Goal: Information Seeking & Learning: Learn about a topic

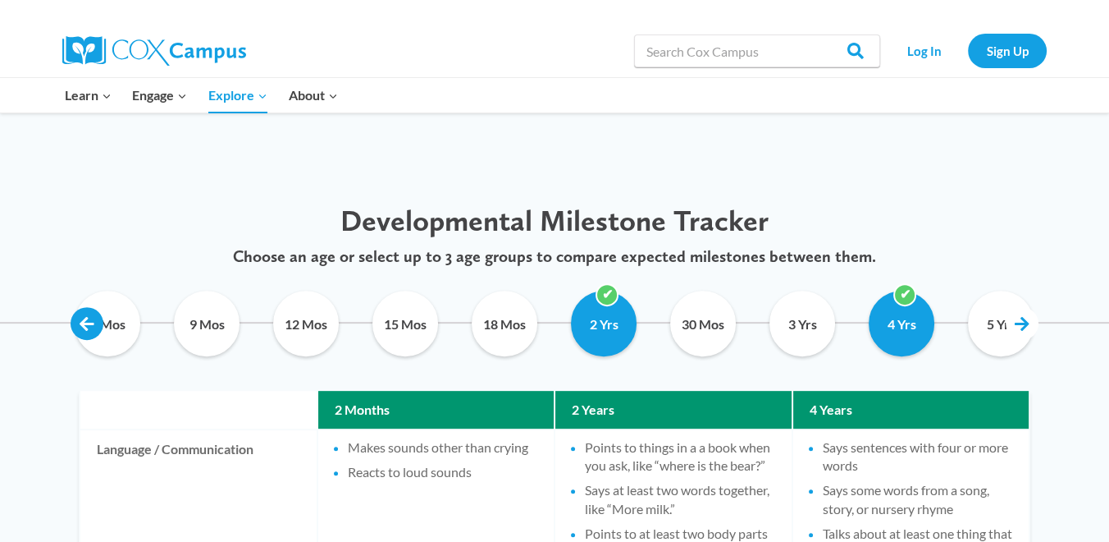
click at [89, 316] on link at bounding box center [87, 323] width 33 height 33
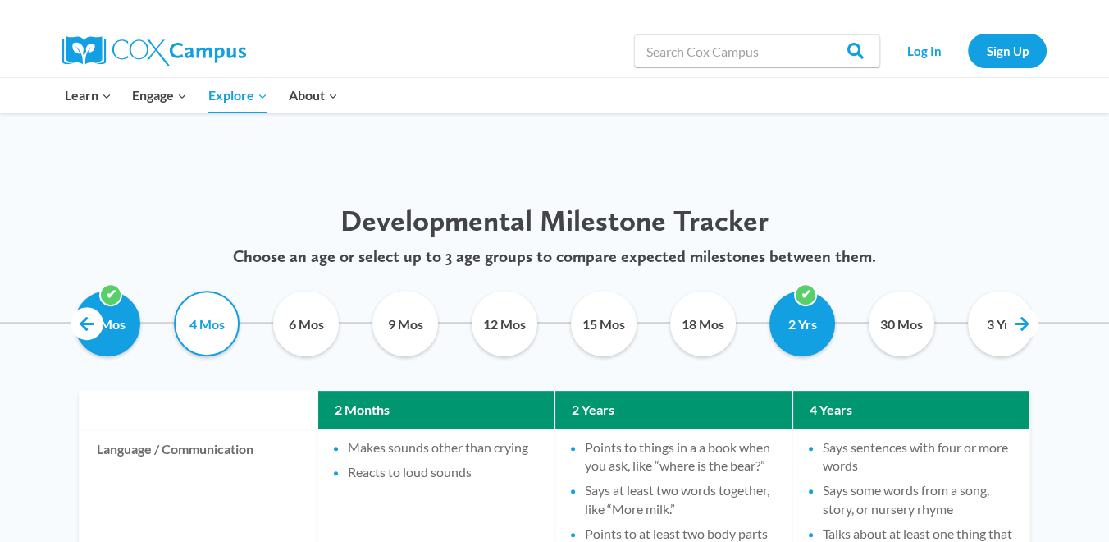
click at [199, 322] on input "4 Mos" at bounding box center [207, 323] width 75 height 66
click at [218, 320] on input "4 Mos" at bounding box center [207, 323] width 75 height 66
checkbox input "false"
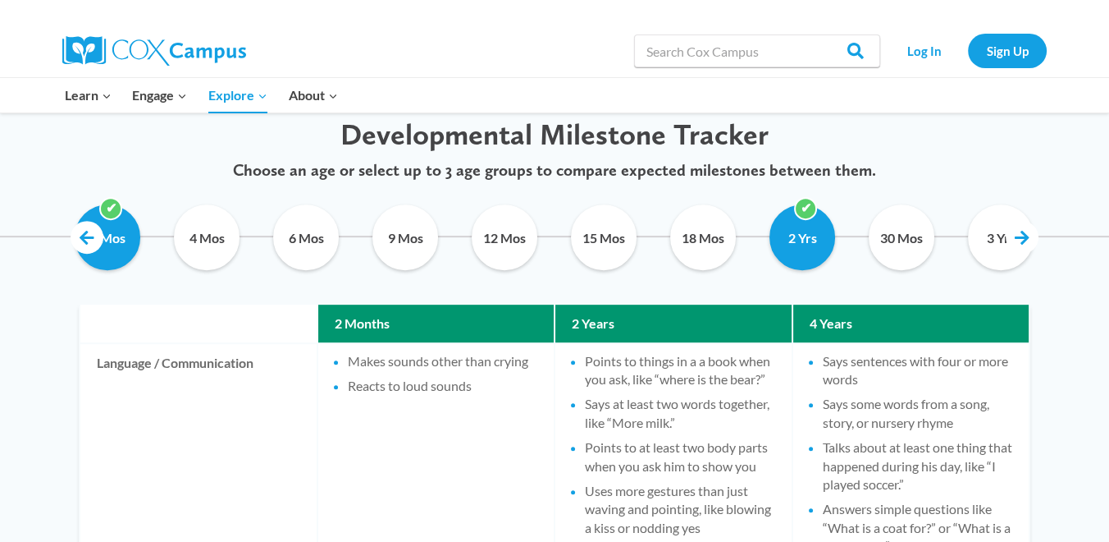
scroll to position [701, 0]
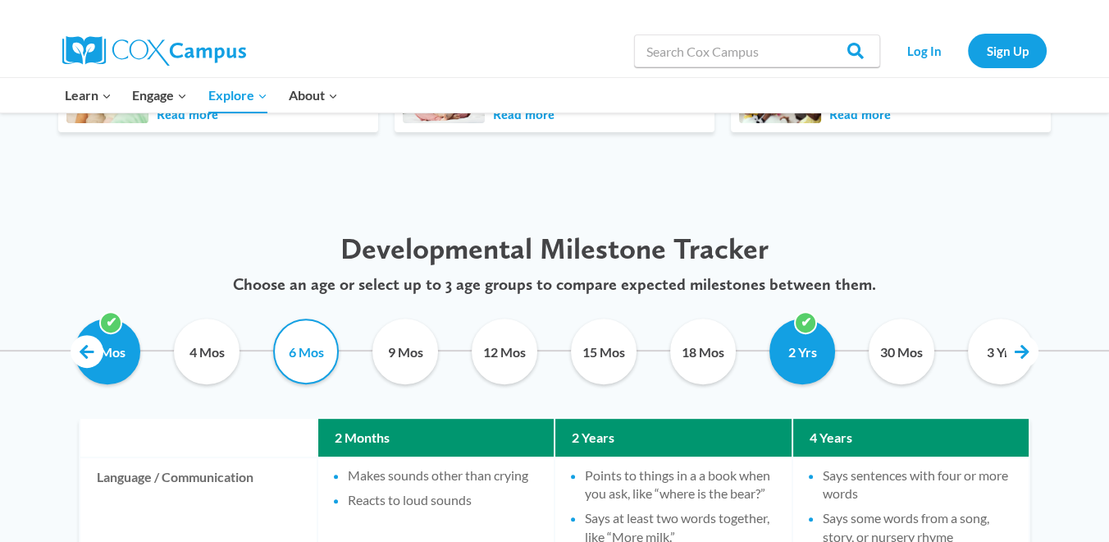
click at [305, 349] on input "6 Mos" at bounding box center [306, 351] width 75 height 66
checkbox input "false"
click at [220, 348] on input "4 Mos" at bounding box center [207, 351] width 75 height 66
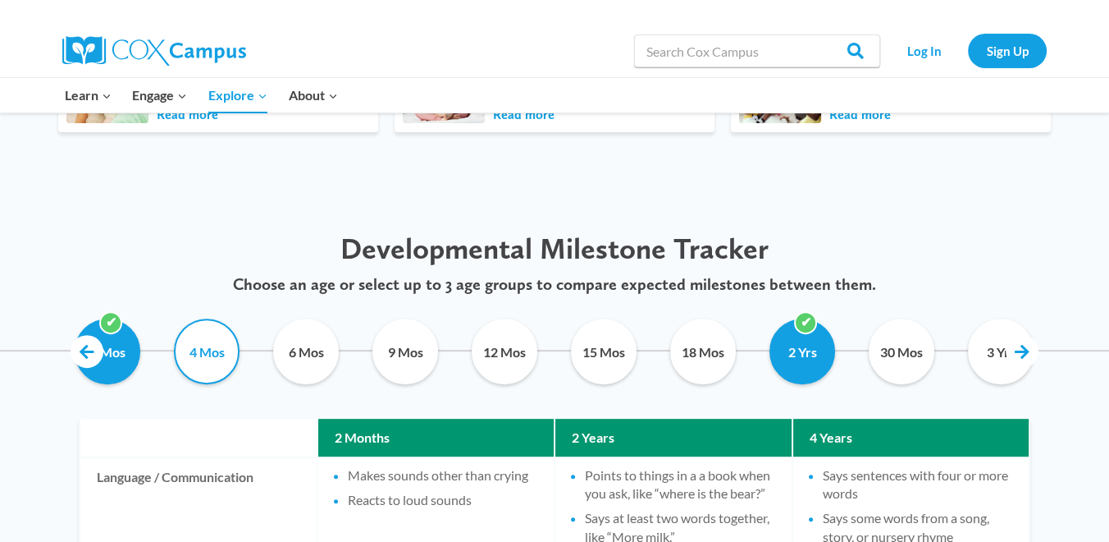
click at [220, 348] on input "4 Mos" at bounding box center [207, 351] width 75 height 66
checkbox input "false"
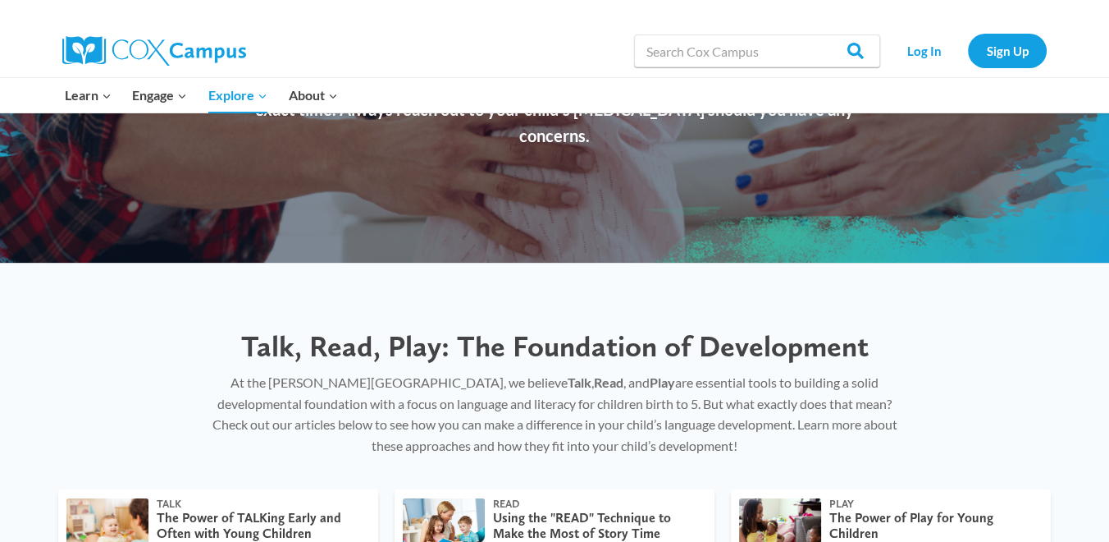
scroll to position [154, 0]
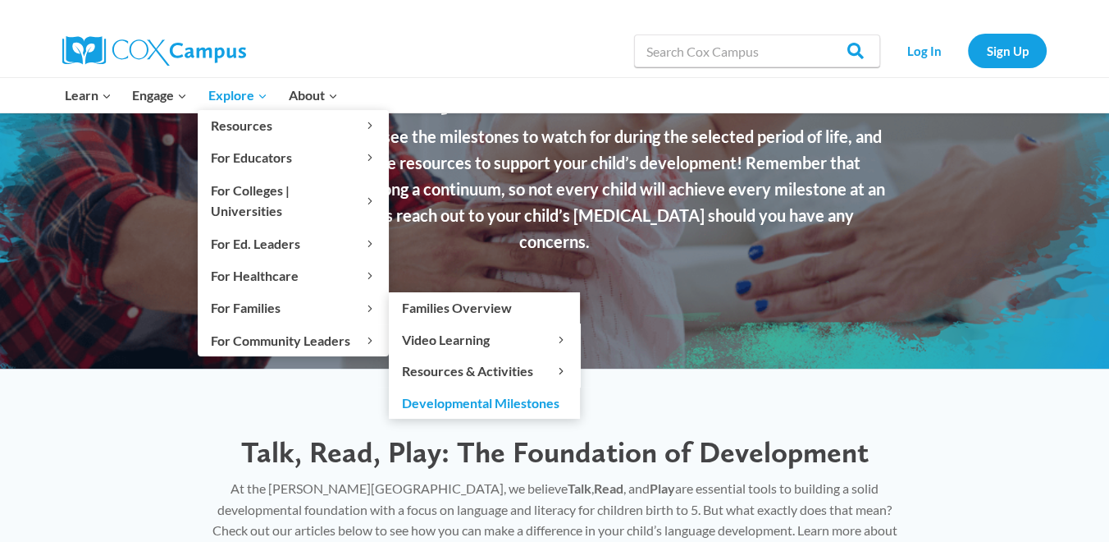
click at [513, 386] on link "Developmental Milestones" at bounding box center [484, 401] width 191 height 31
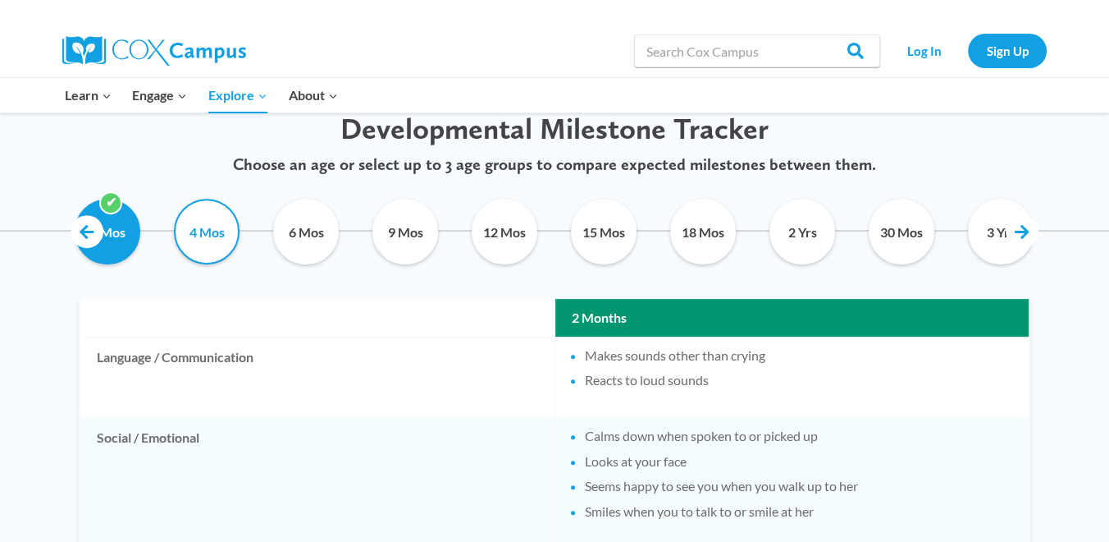
click at [218, 242] on input "4 Mos" at bounding box center [207, 232] width 75 height 66
checkbox input "true"
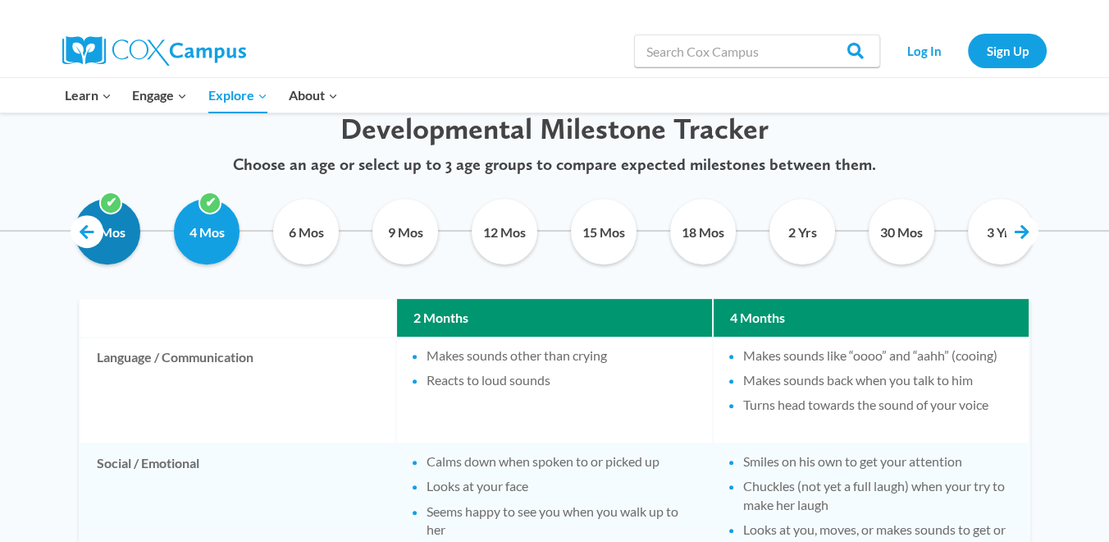
click at [115, 202] on input "2 Mos" at bounding box center [108, 232] width 75 height 66
checkbox input "false"
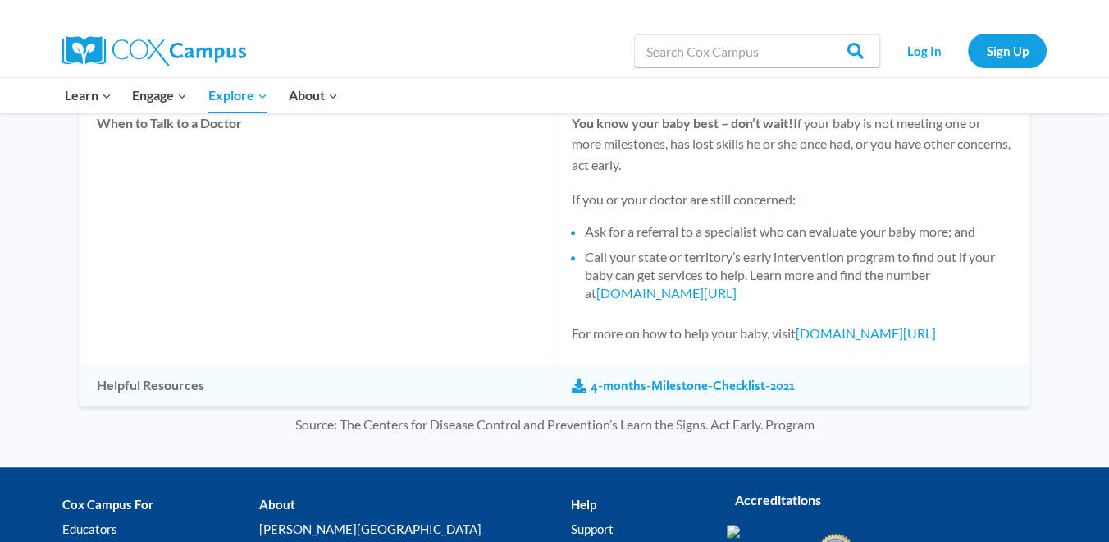
scroll to position [1718, 0]
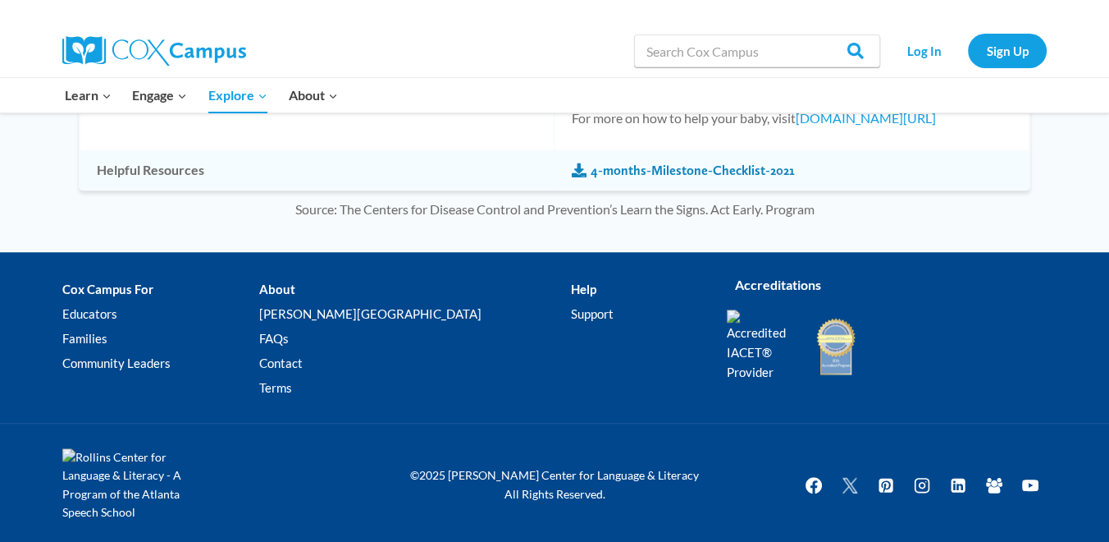
click at [729, 167] on link "4-months-Milestone-Checklist-2021" at bounding box center [683, 171] width 223 height 18
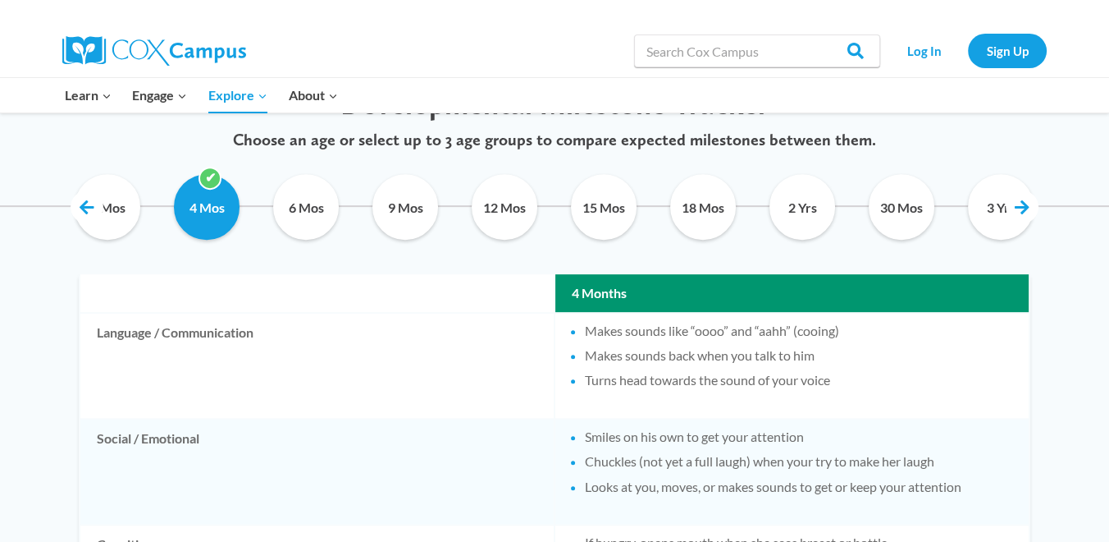
scroll to position [624, 0]
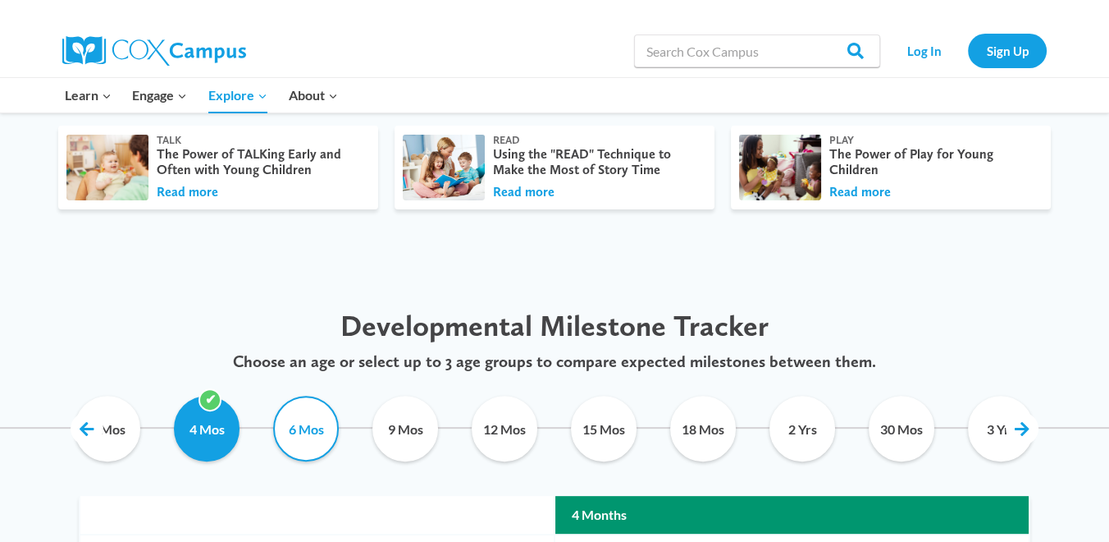
click at [317, 431] on input "6 Mos" at bounding box center [306, 428] width 75 height 66
checkbox input "true"
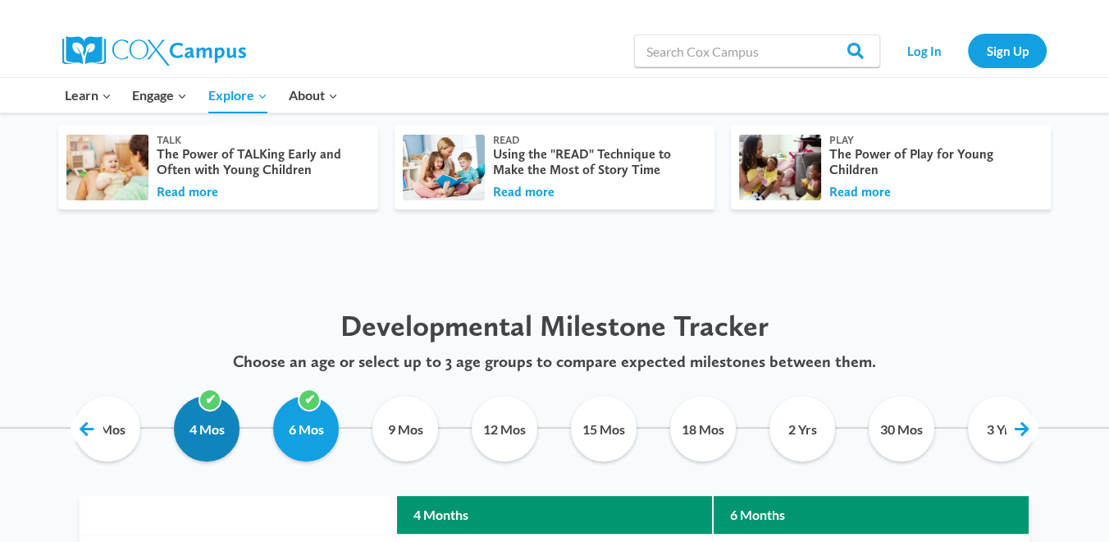
click at [211, 395] on input "4 Mos" at bounding box center [207, 428] width 75 height 66
checkbox input "false"
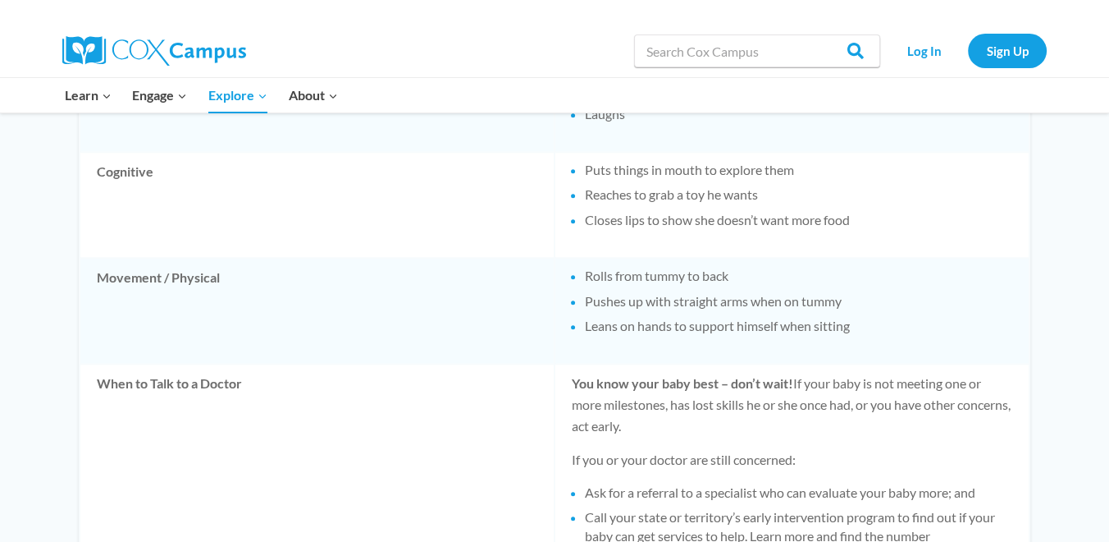
scroll to position [806, 0]
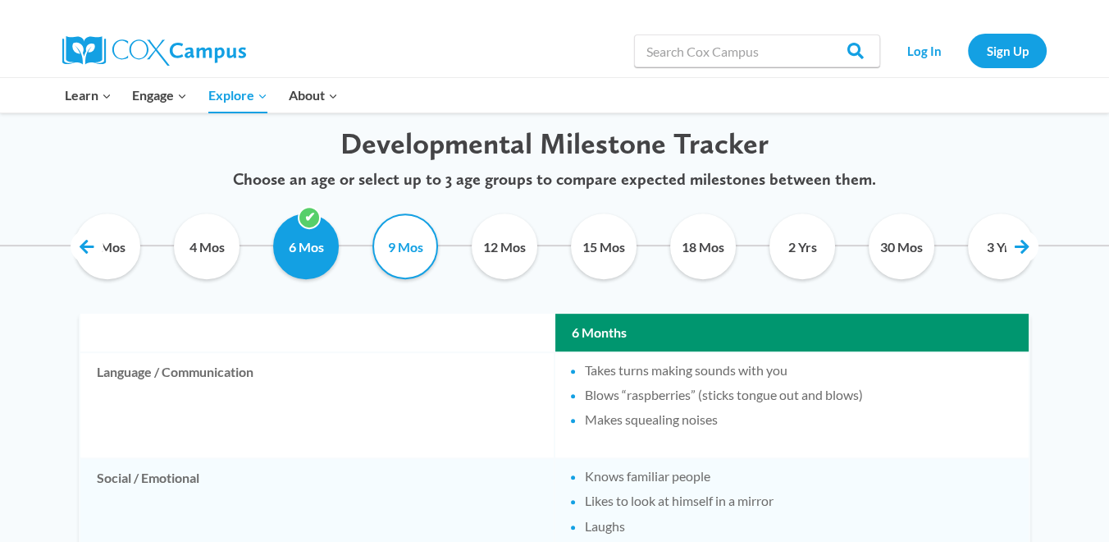
click at [395, 235] on input "9 Mos" at bounding box center [405, 246] width 75 height 66
checkbox input "true"
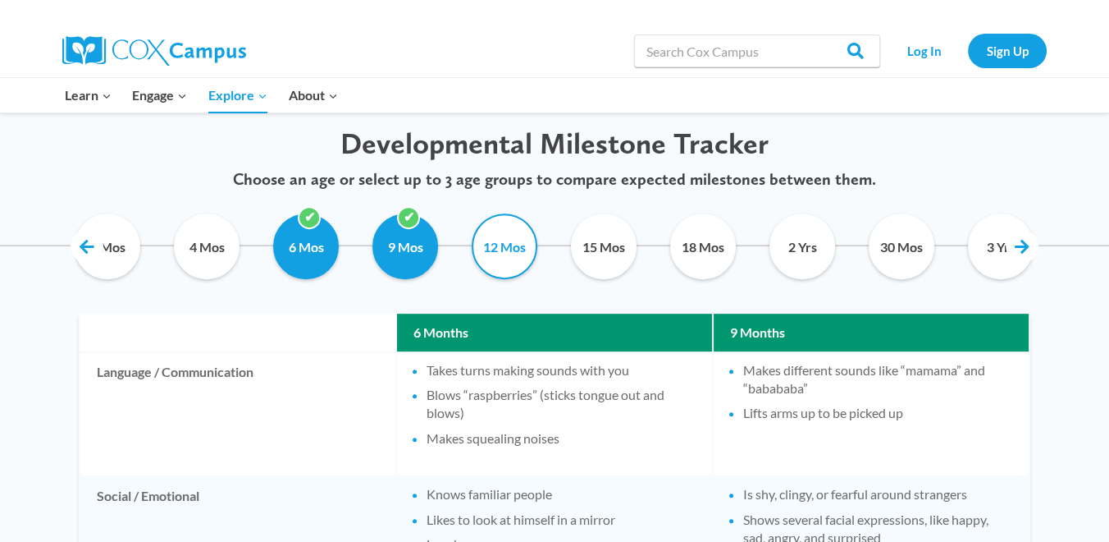
click at [511, 249] on input "12 Mos" at bounding box center [505, 246] width 75 height 66
checkbox input "true"
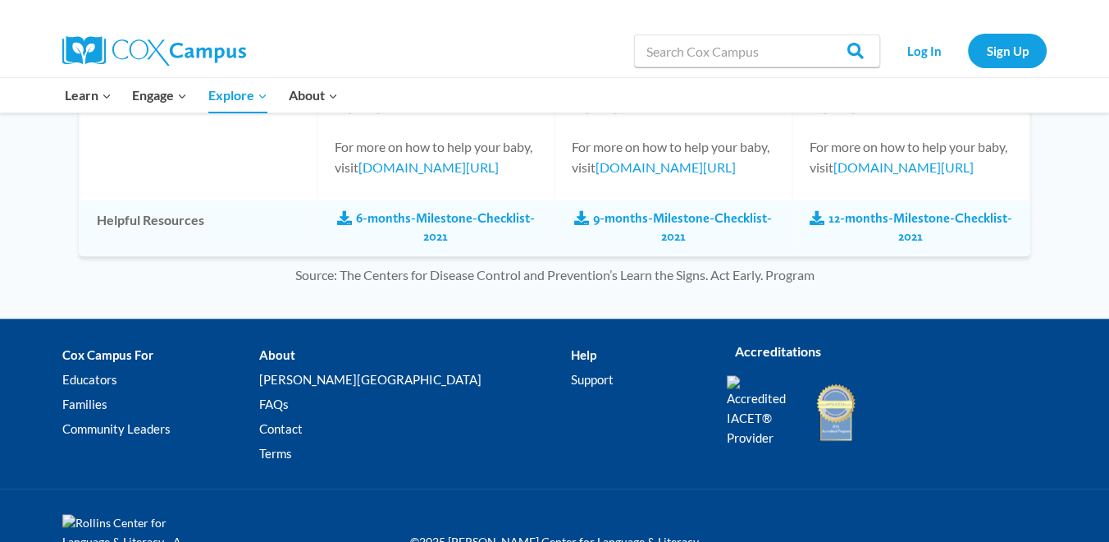
scroll to position [2163, 0]
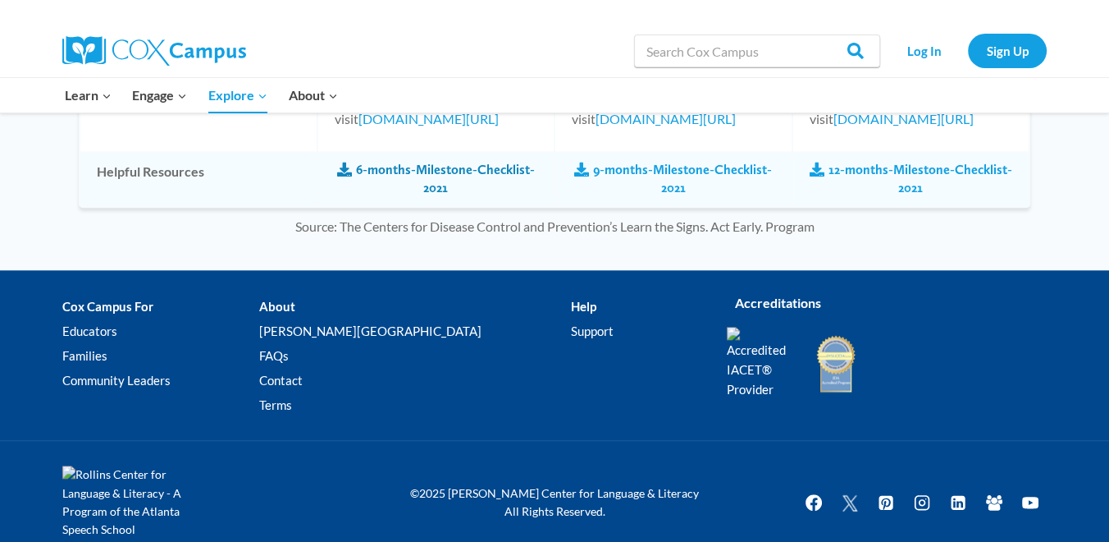
click at [432, 161] on link "6-months-Milestone-Checklist-2021" at bounding box center [436, 179] width 203 height 37
click at [578, 162] on span at bounding box center [581, 169] width 15 height 15
click at [898, 161] on link "12-months-Milestone-Checklist-2021" at bounding box center [911, 179] width 203 height 37
click at [822, 162] on span at bounding box center [817, 169] width 15 height 15
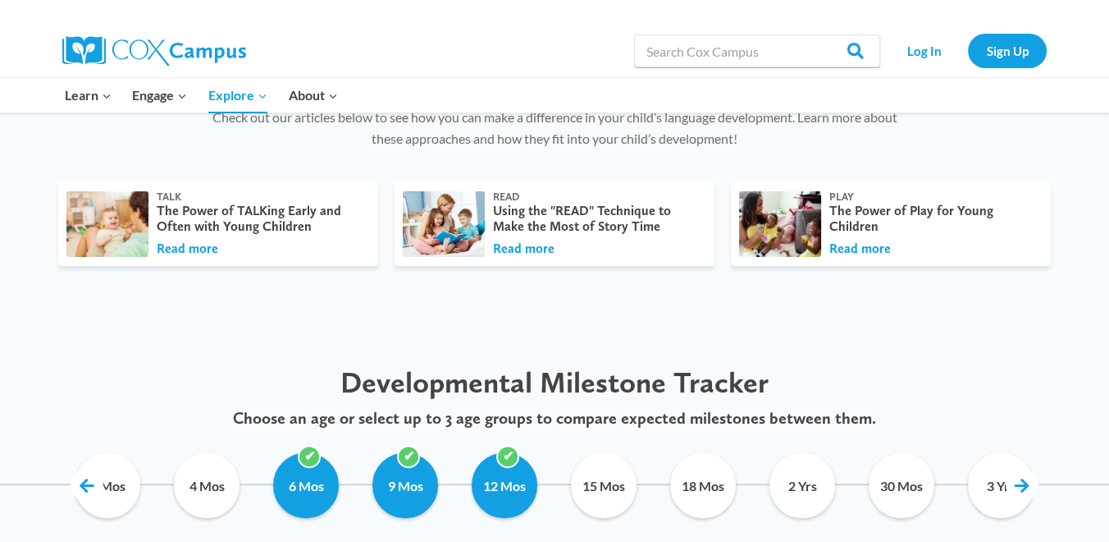
scroll to position [795, 0]
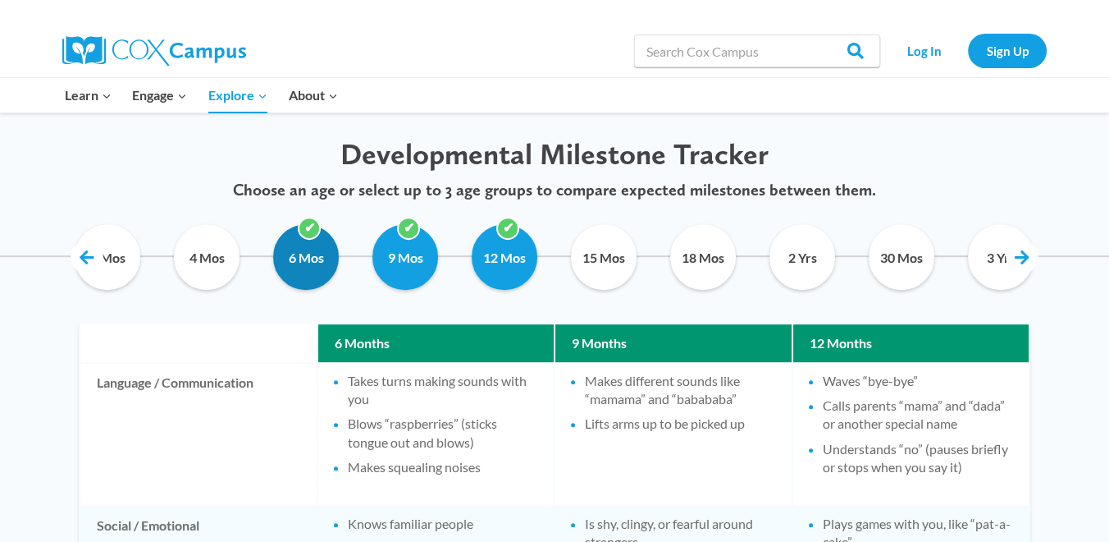
click at [311, 231] on input "6 Mos" at bounding box center [306, 257] width 75 height 66
checkbox input "false"
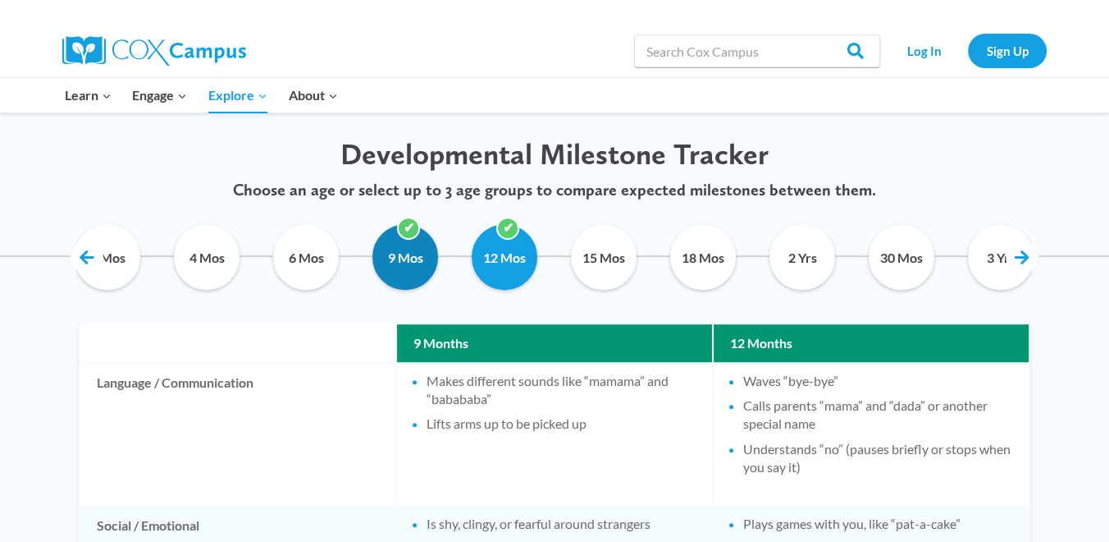
click at [409, 231] on input "9 Mos" at bounding box center [405, 257] width 75 height 66
checkbox input "false"
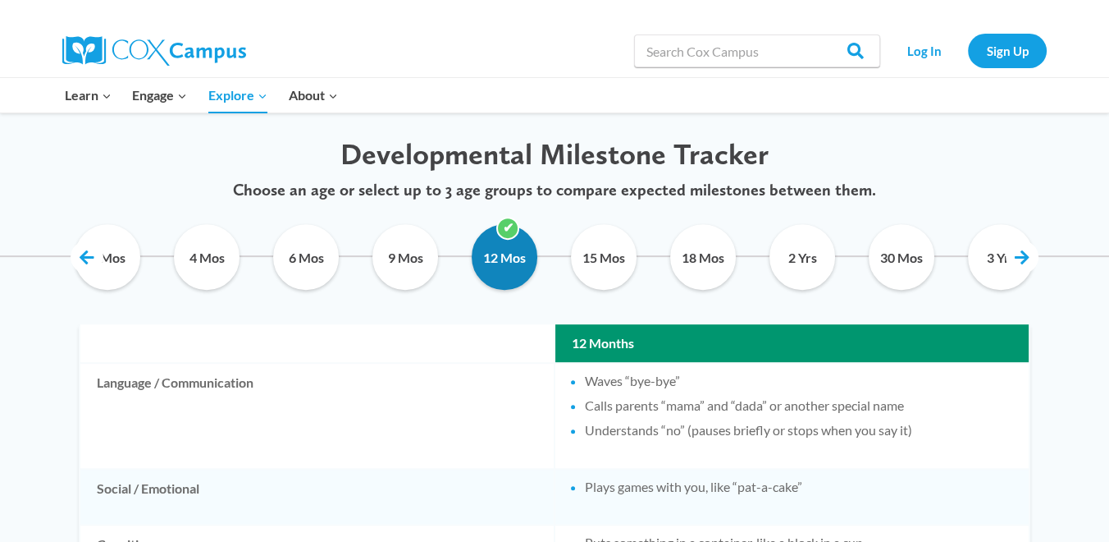
click at [514, 231] on input "12 Mos" at bounding box center [505, 257] width 75 height 66
click at [511, 229] on input "12 Mos" at bounding box center [505, 257] width 75 height 66
click at [509, 225] on input "12 Mos" at bounding box center [505, 257] width 75 height 66
checkbox input "true"
click at [600, 257] on input "15 Mos" at bounding box center [604, 257] width 75 height 66
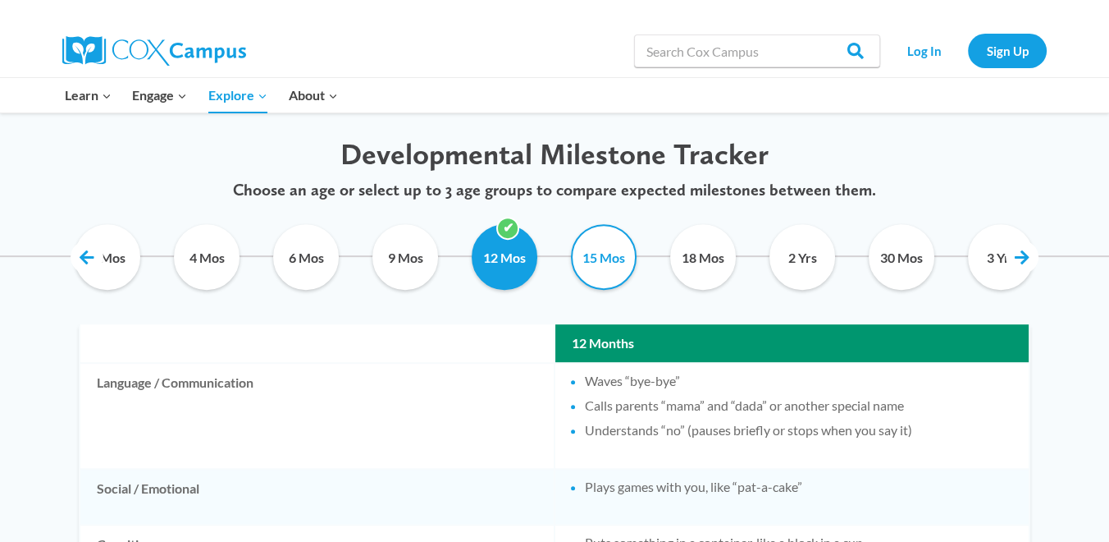
checkbox input "true"
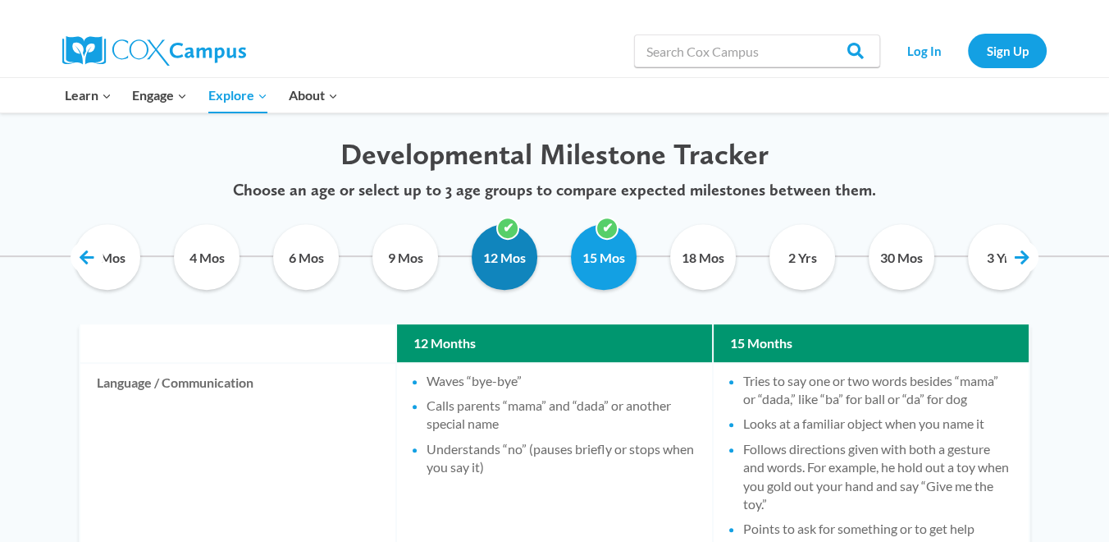
click at [505, 227] on input "12 Mos" at bounding box center [505, 257] width 75 height 66
checkbox input "false"
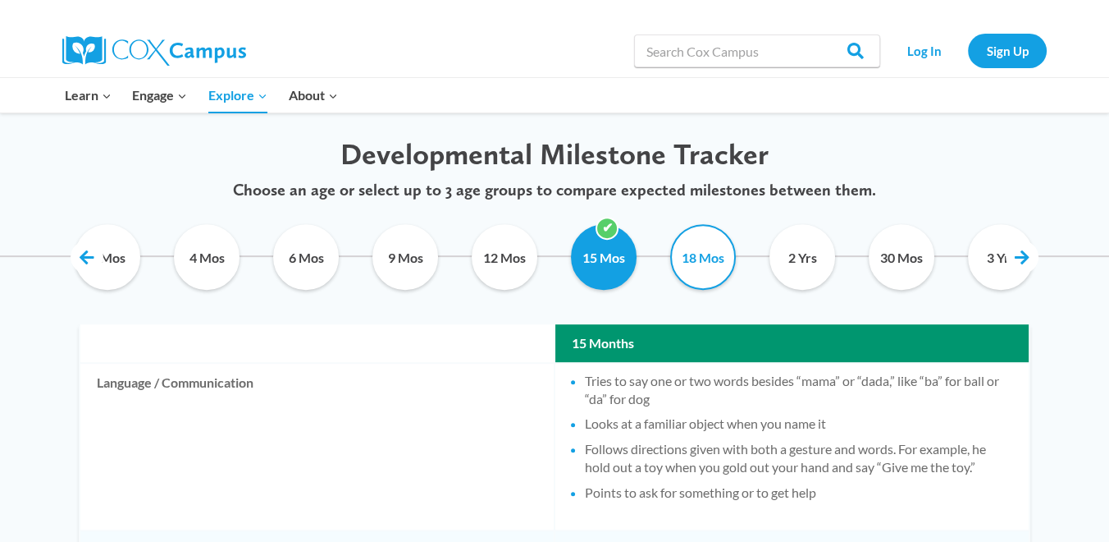
click at [698, 254] on input "18 Mos" at bounding box center [703, 257] width 75 height 66
checkbox input "true"
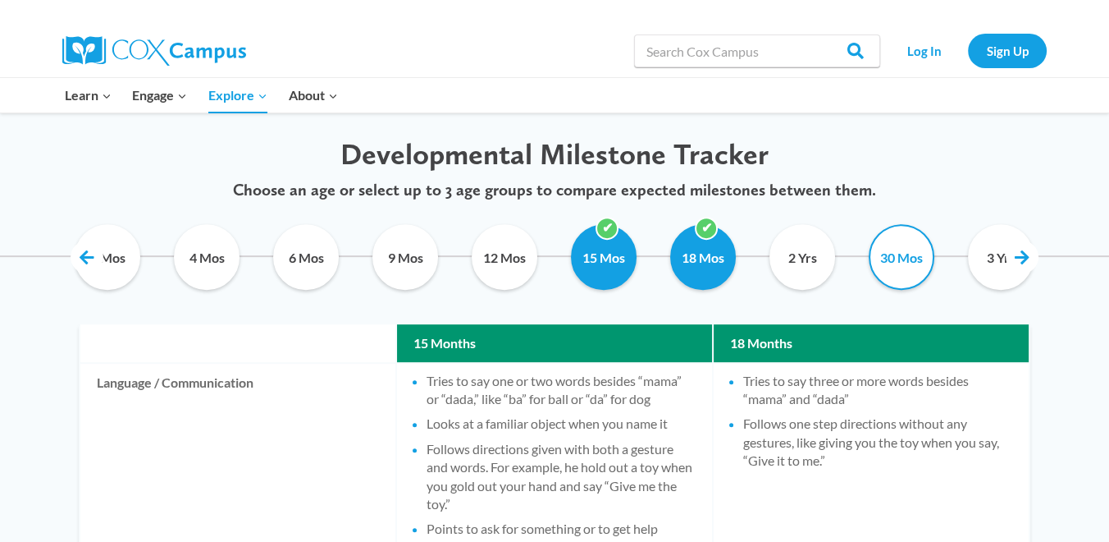
click at [908, 254] on input "30 Mos" at bounding box center [902, 257] width 75 height 66
checkbox input "true"
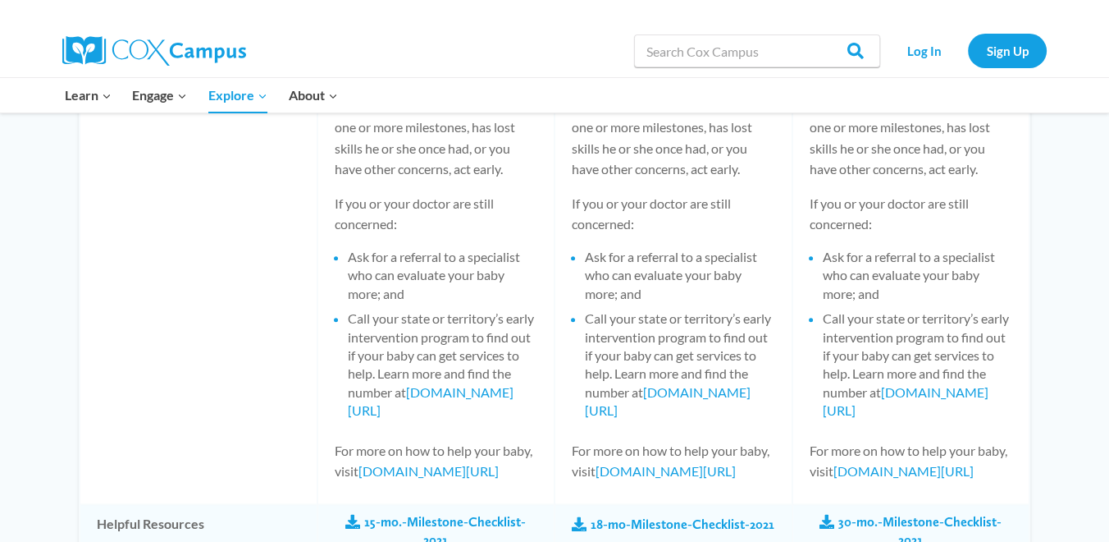
scroll to position [2436, 0]
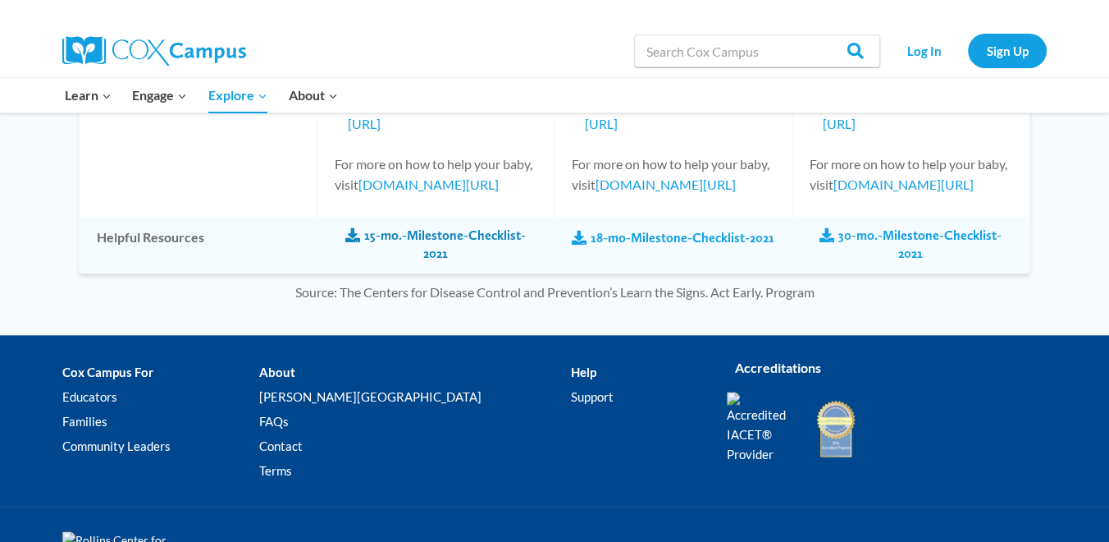
click at [366, 232] on link "15-mo.-Milestone-Checklist-2021" at bounding box center [436, 244] width 203 height 37
click at [590, 233] on link "18-mo-Milestone-Checklist-2021" at bounding box center [673, 238] width 203 height 18
click at [827, 230] on span at bounding box center [827, 235] width 15 height 15
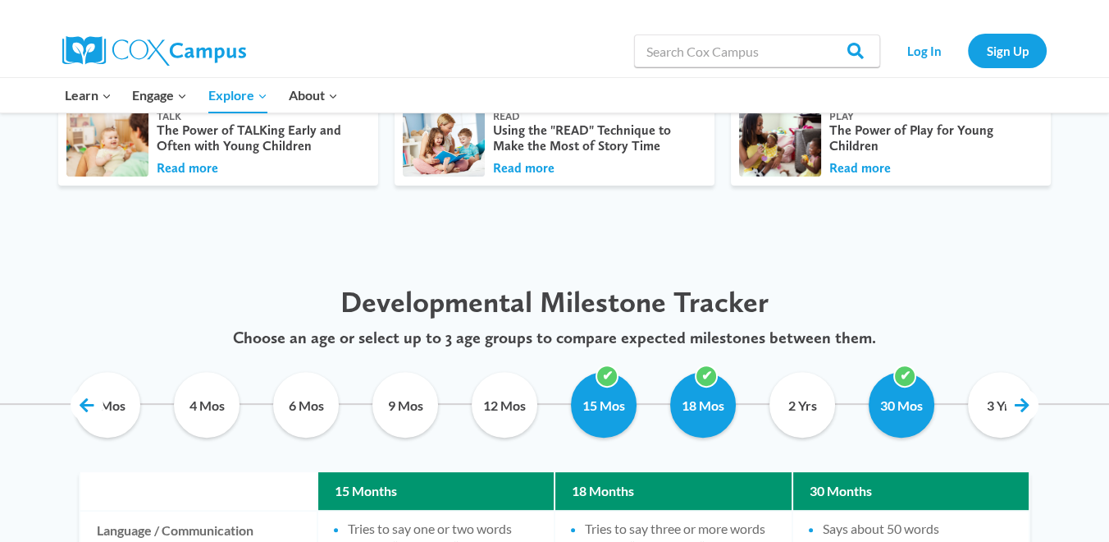
scroll to position [704, 0]
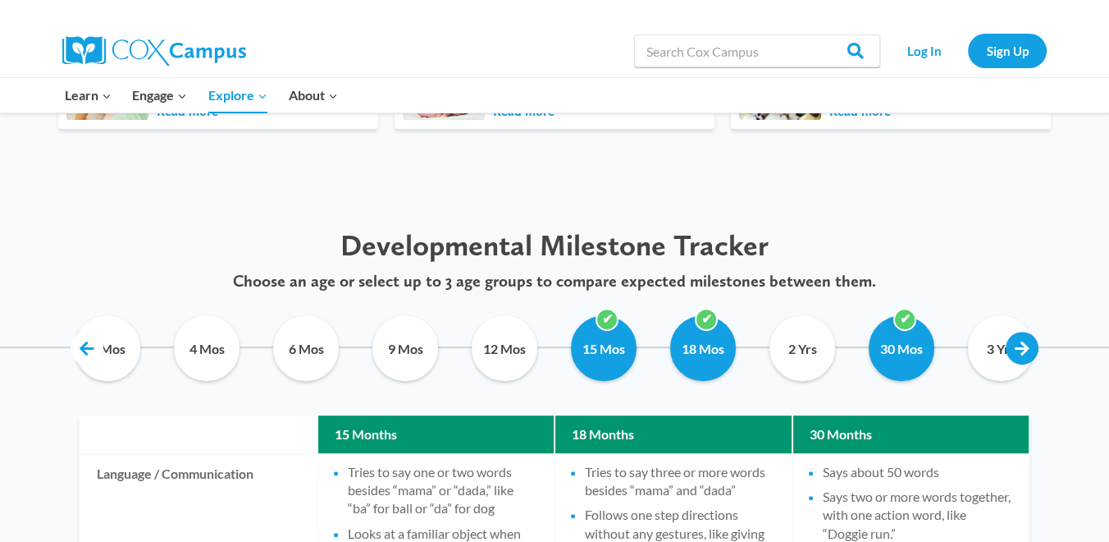
click at [1024, 345] on link at bounding box center [1022, 347] width 33 height 33
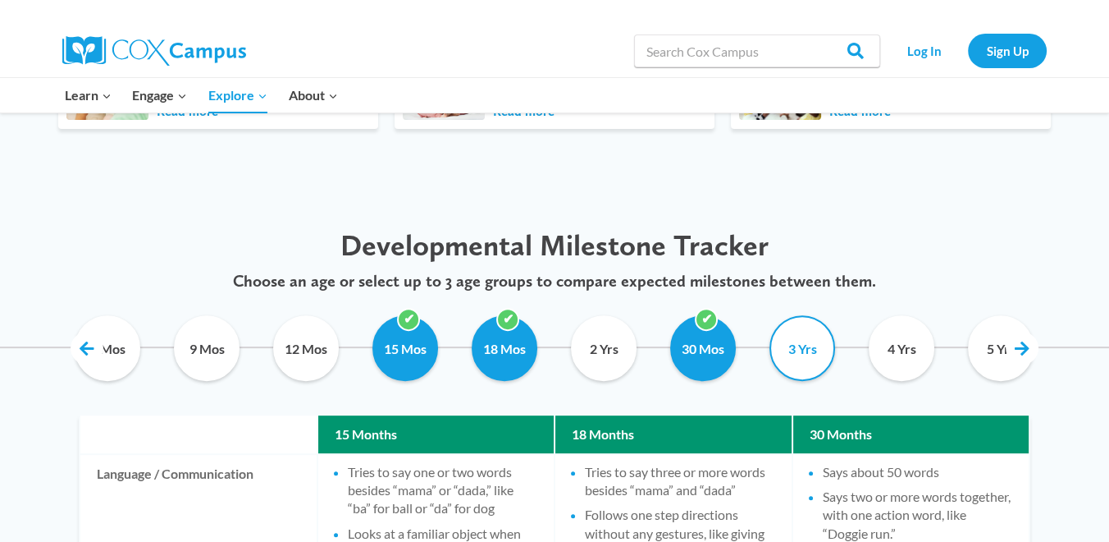
click at [808, 330] on input "3 Yrs" at bounding box center [803, 348] width 75 height 66
checkbox input "false"
click at [403, 324] on input "15 Mos" at bounding box center [405, 348] width 75 height 66
checkbox input "false"
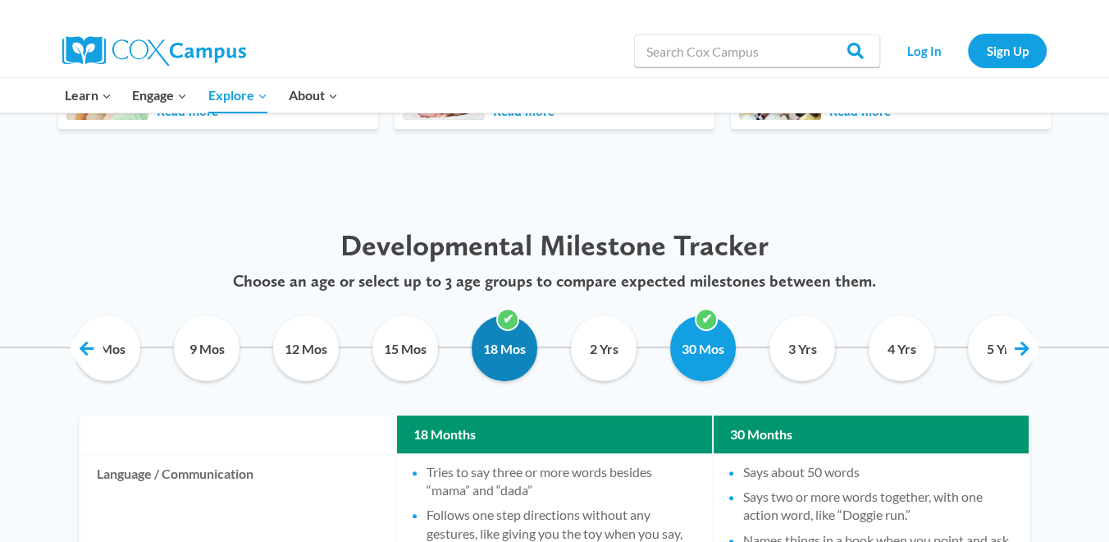
click at [506, 318] on input "18 Mos" at bounding box center [505, 348] width 75 height 66
checkbox input "false"
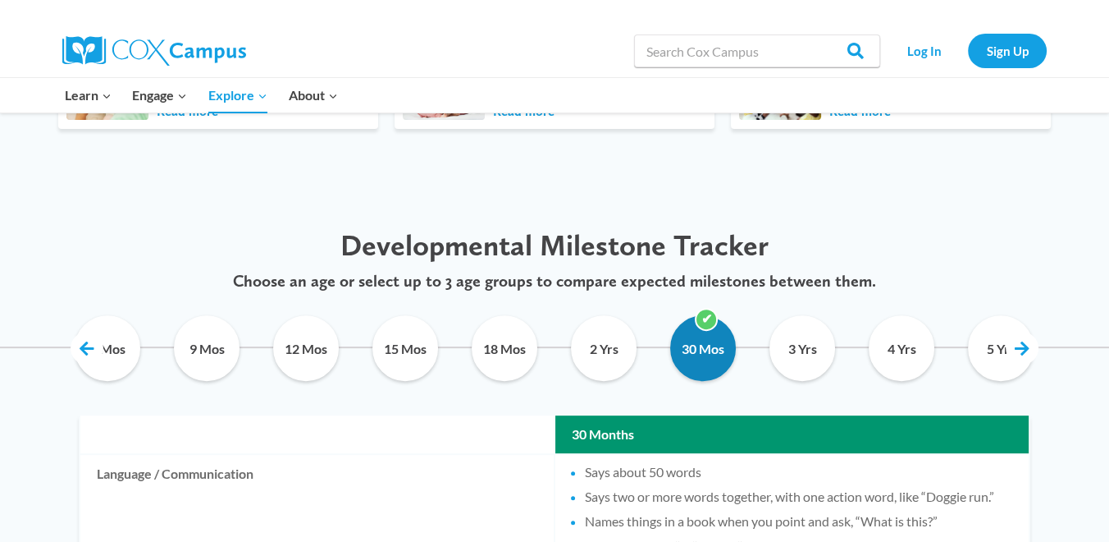
click at [706, 315] on input "30 Mos" at bounding box center [703, 348] width 75 height 66
checkbox input "true"
click at [802, 348] on input "3 Yrs" at bounding box center [803, 348] width 75 height 66
checkbox input "true"
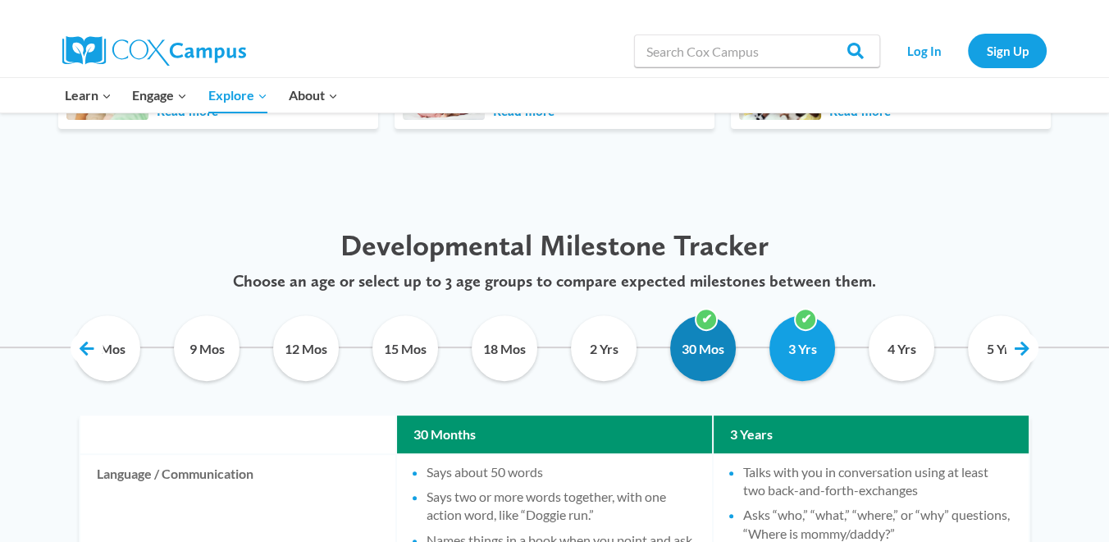
click at [704, 316] on input "30 Mos" at bounding box center [703, 348] width 75 height 66
checkbox input "false"
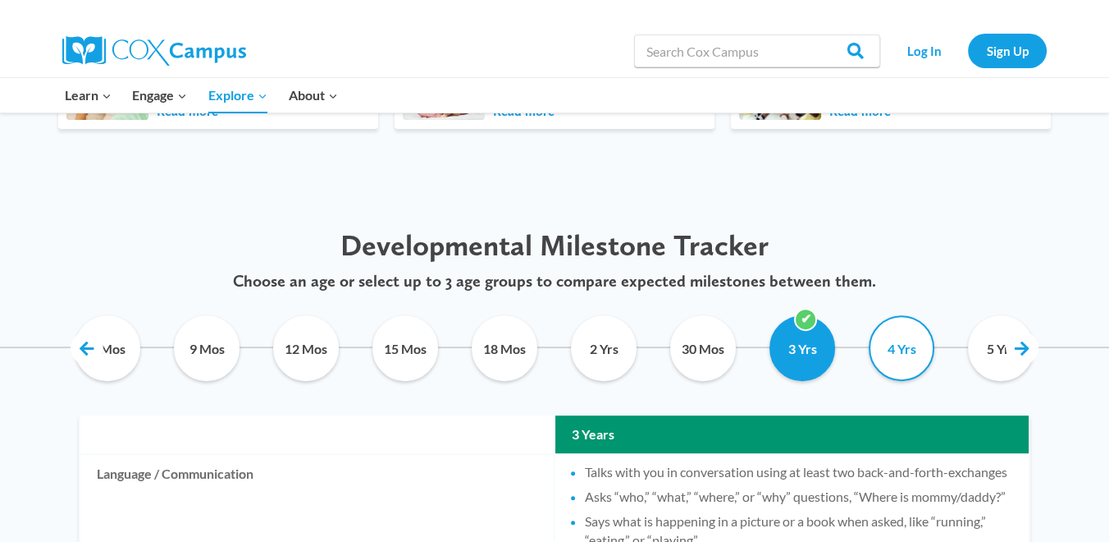
click at [912, 341] on input "4 Yrs" at bounding box center [902, 348] width 75 height 66
checkbox input "true"
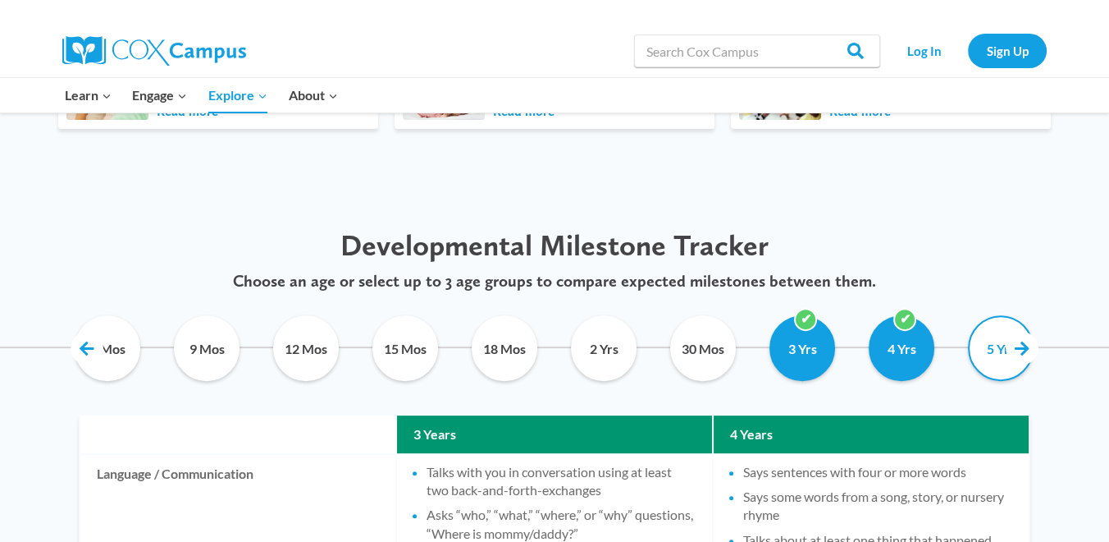
click at [988, 346] on input "5 Yrs" at bounding box center [1001, 348] width 75 height 66
checkbox input "true"
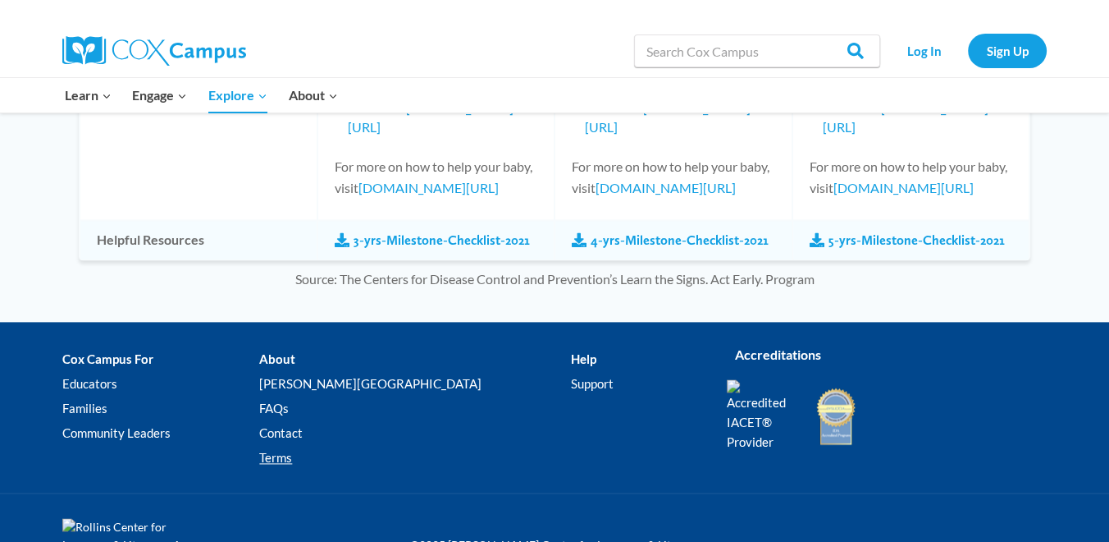
scroll to position [2527, 0]
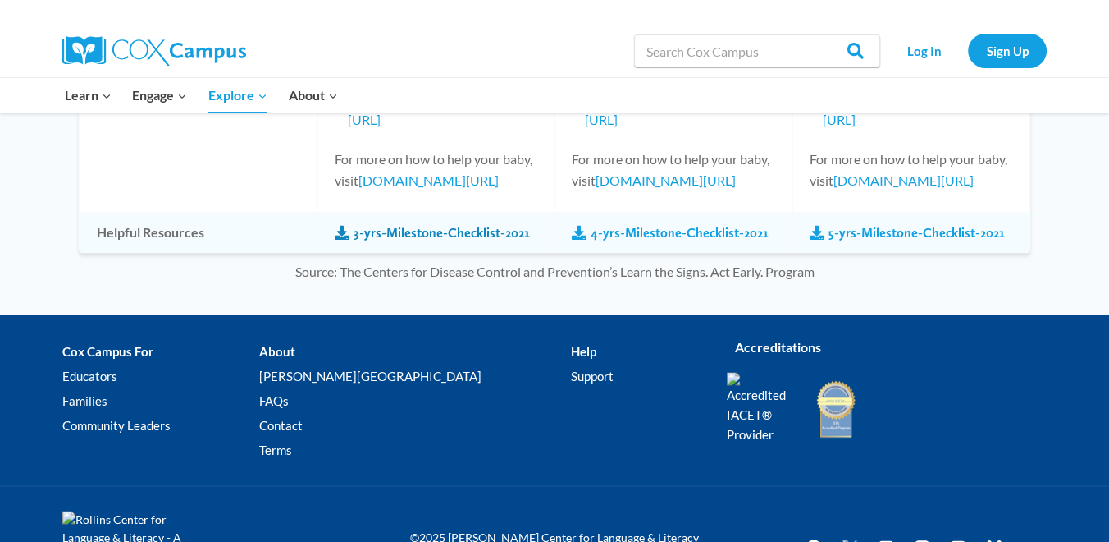
click at [342, 231] on span at bounding box center [342, 233] width 15 height 15
click at [867, 224] on link "5-yrs-Milestone-Checklist-2021" at bounding box center [907, 233] width 195 height 18
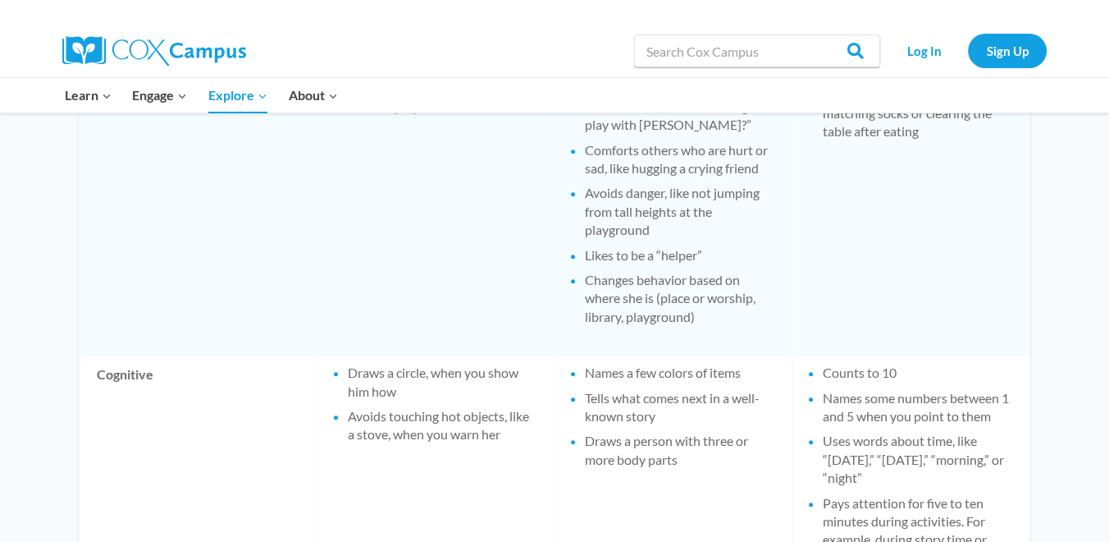
scroll to position [886, 0]
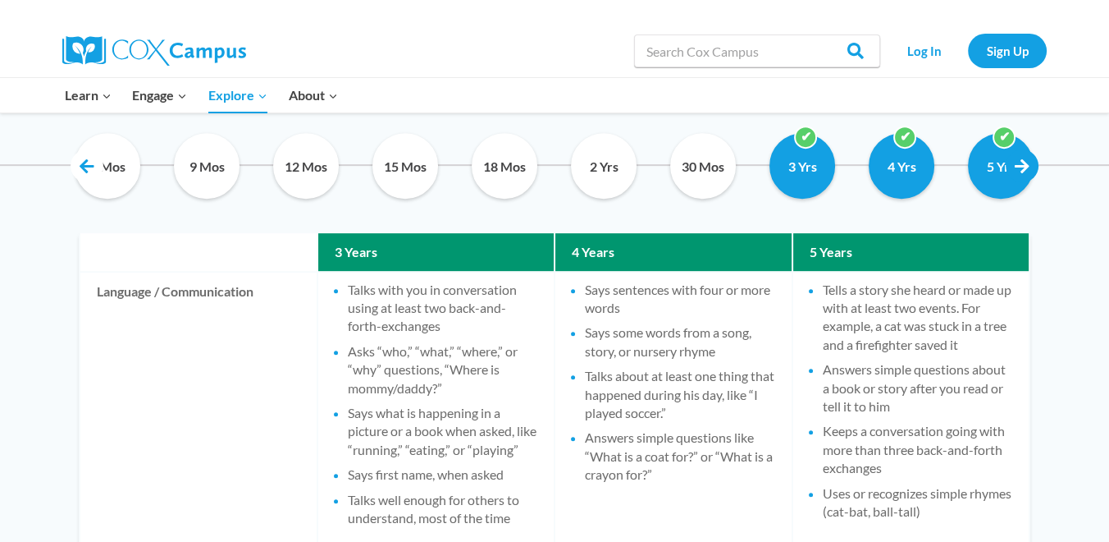
click at [1035, 165] on link at bounding box center [1022, 165] width 33 height 33
click at [1030, 165] on link at bounding box center [1022, 165] width 33 height 33
click at [809, 147] on input "3 Yrs" at bounding box center [803, 166] width 75 height 66
checkbox input "false"
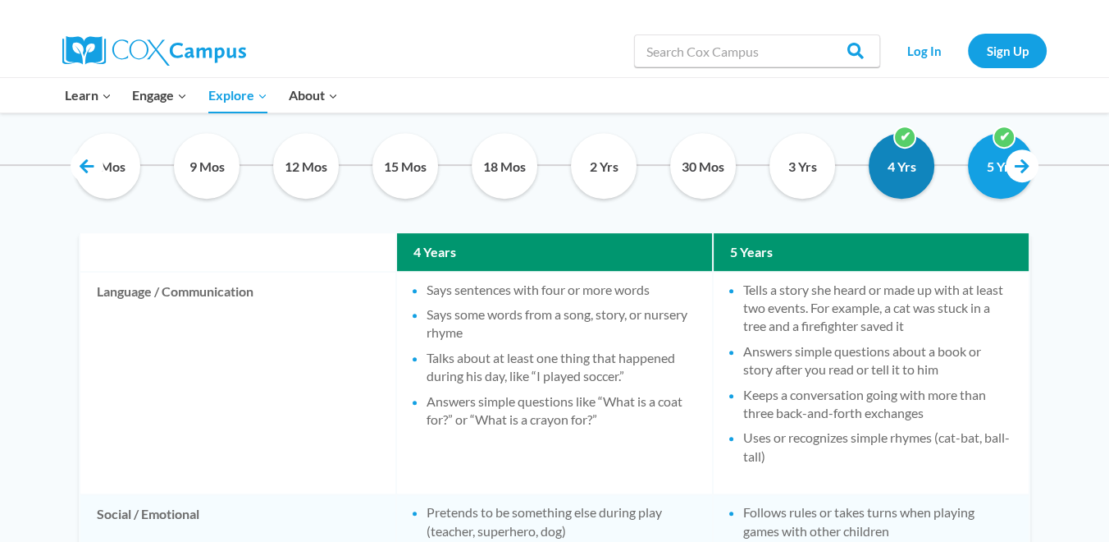
click at [903, 135] on input "4 Yrs" at bounding box center [902, 166] width 75 height 66
checkbox input "false"
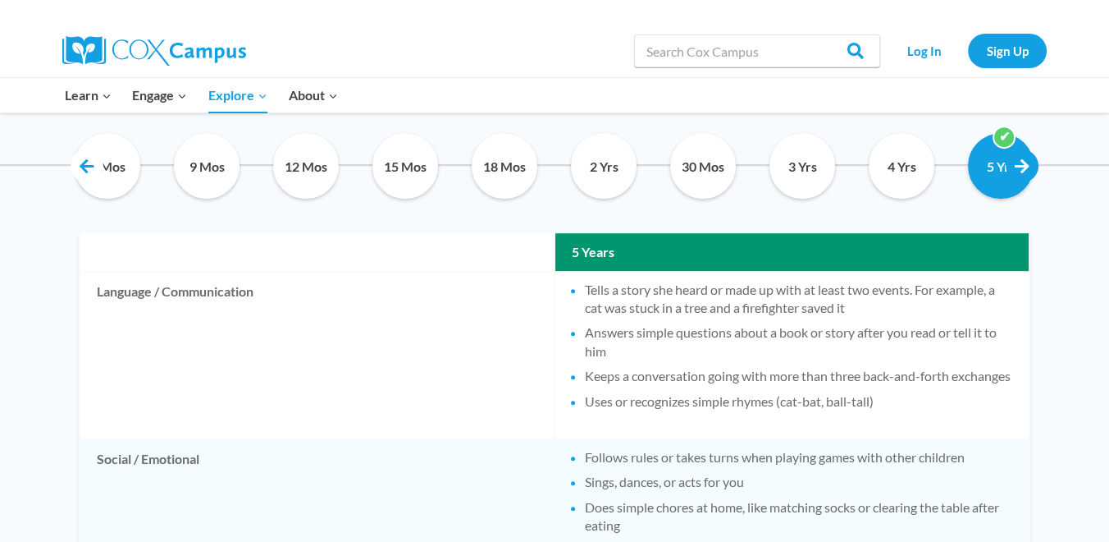
click at [1029, 167] on link at bounding box center [1022, 165] width 33 height 33
